Goal: Task Accomplishment & Management: Complete application form

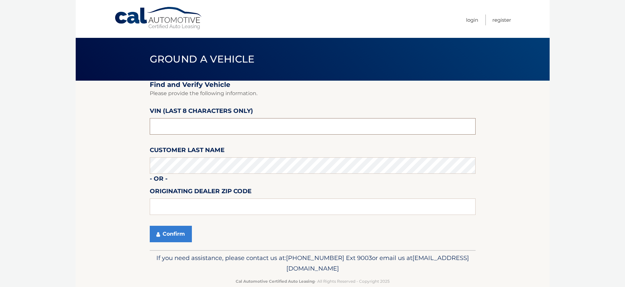
click at [173, 131] on input "text" at bounding box center [313, 126] width 326 height 16
click at [162, 127] on input "text" at bounding box center [313, 126] width 326 height 16
type input "pn573061"
click at [151, 150] on label "Customer Last Name" at bounding box center [187, 151] width 75 height 12
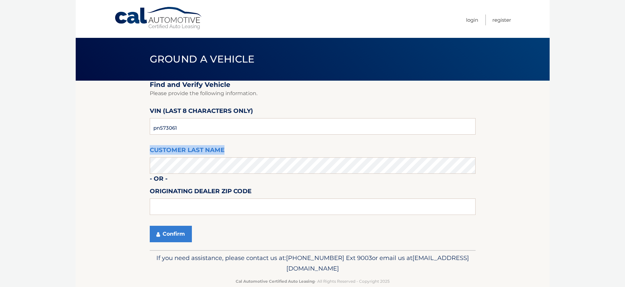
click at [151, 150] on label "Customer Last Name" at bounding box center [187, 151] width 75 height 12
click at [239, 146] on fieldset "Find and Verify Vehicle Please provide the following information. VIN (last 8 c…" at bounding box center [313, 166] width 326 height 170
click at [168, 147] on label "Customer Last Name" at bounding box center [187, 151] width 75 height 12
click at [168, 146] on label "Customer Last Name" at bounding box center [187, 151] width 75 height 12
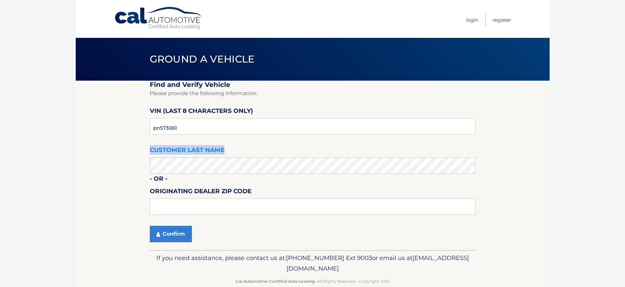
click at [168, 146] on label "Customer Last Name" at bounding box center [187, 151] width 75 height 12
click at [256, 154] on fieldset "Find and Verify Vehicle Please provide the following information. VIN (last 8 c…" at bounding box center [313, 166] width 326 height 170
drag, startPoint x: 221, startPoint y: 150, endPoint x: 201, endPoint y: 150, distance: 20.1
click at [207, 150] on fieldset "Find and Verify Vehicle Please provide the following information. VIN (last 8 c…" at bounding box center [313, 166] width 326 height 170
click at [159, 149] on label "Customer Last Name" at bounding box center [187, 151] width 75 height 12
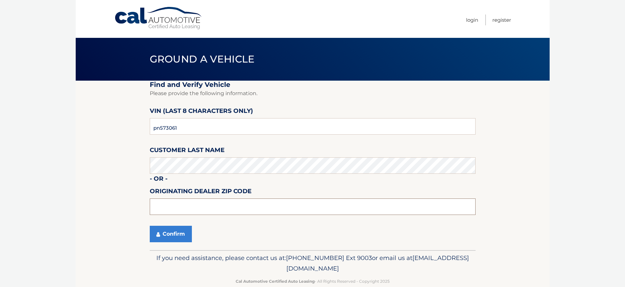
drag, startPoint x: 154, startPoint y: 206, endPoint x: 149, endPoint y: 185, distance: 21.3
click at [154, 207] on input "text" at bounding box center [313, 207] width 326 height 16
click at [150, 226] on button "Confirm" at bounding box center [171, 234] width 42 height 16
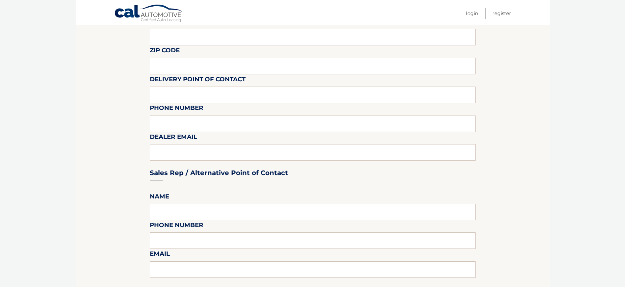
click at [125, 172] on section "Maturity Date: 06/10/2026 Or, click here to be directed to a quote for dealer p…" at bounding box center [313, 244] width 474 height 722
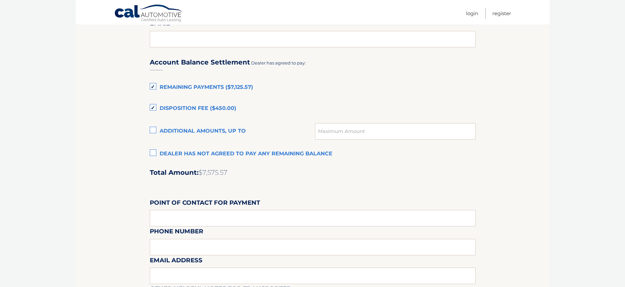
scroll to position [429, 0]
